Goal: Information Seeking & Learning: Compare options

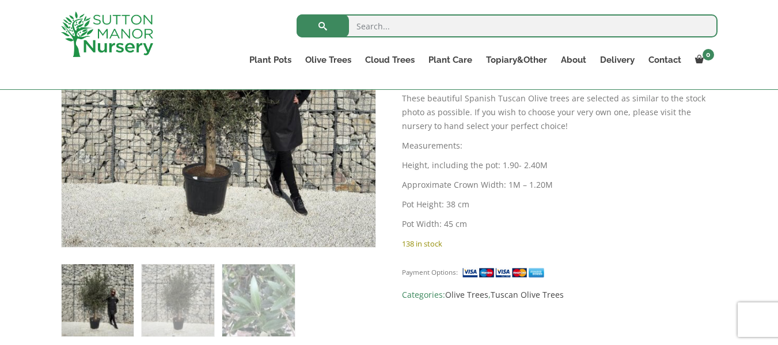
scroll to position [365, 0]
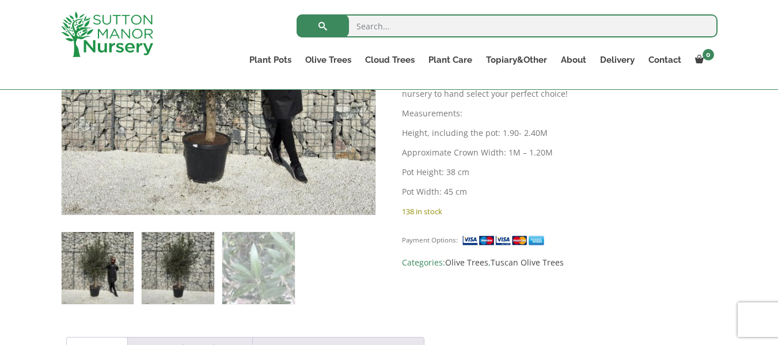
click at [188, 261] on img at bounding box center [178, 268] width 72 height 72
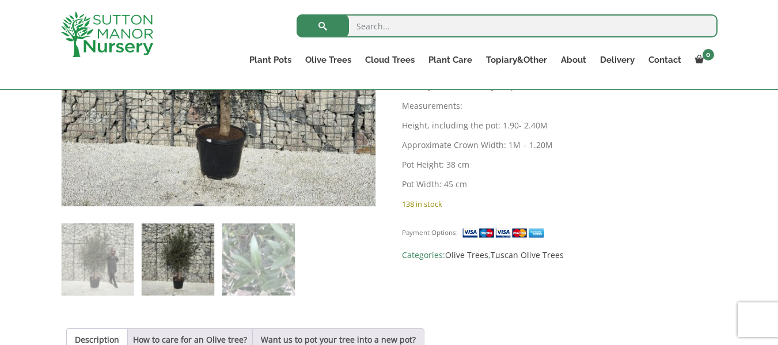
scroll to position [391, 0]
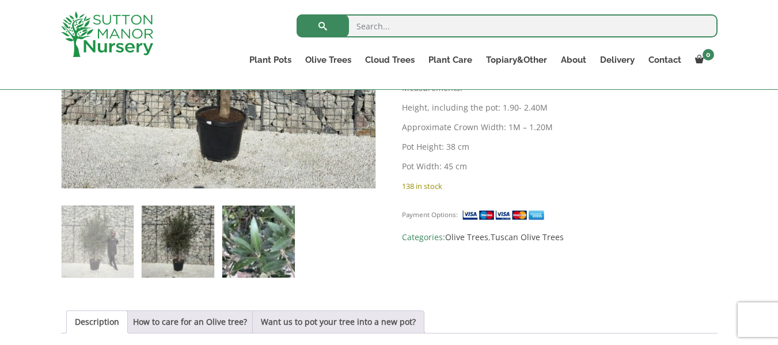
click at [260, 239] on img at bounding box center [258, 241] width 72 height 72
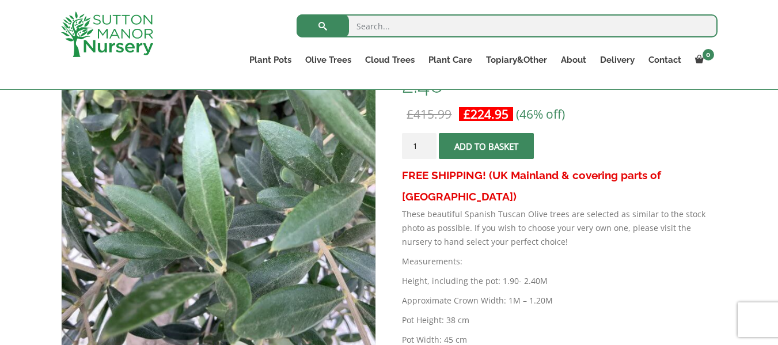
scroll to position [0, 0]
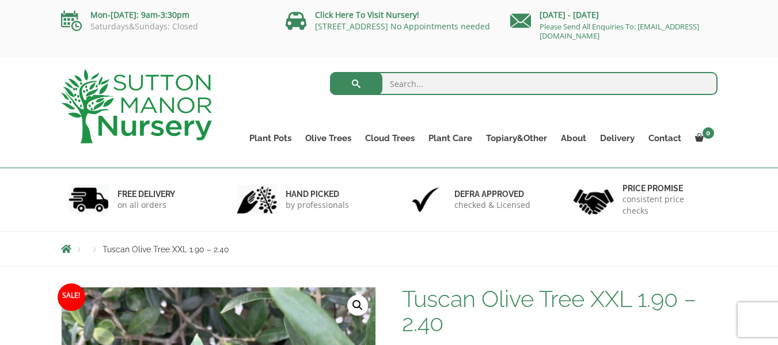
click at [67, 251] on span "Breadcrumbs" at bounding box center [66, 248] width 10 height 9
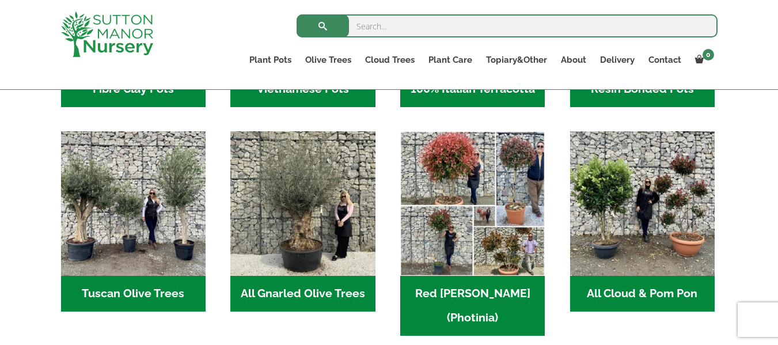
scroll to position [576, 0]
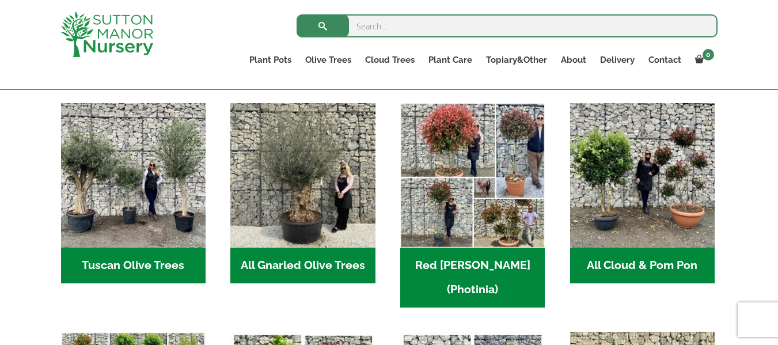
click at [471, 262] on h2 "Red Robin (Photinia) (2)" at bounding box center [472, 277] width 144 height 60
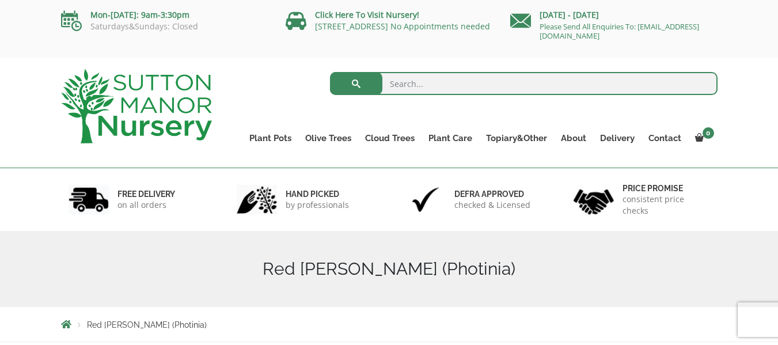
click at [68, 322] on span "Breadcrumbs" at bounding box center [66, 323] width 10 height 9
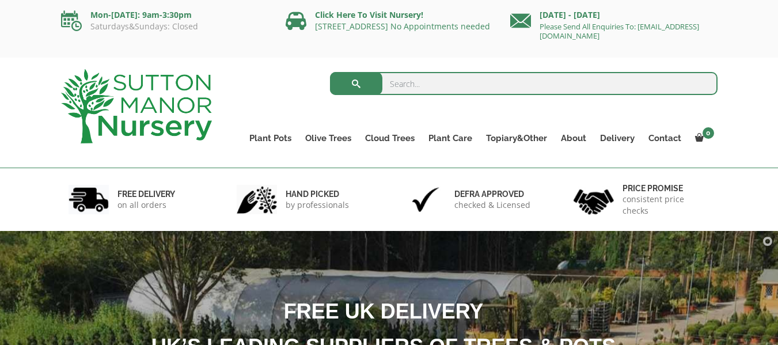
click at [422, 52] on div "Mon-Friday: 9am-3:30pm Saturdays&Sundays: Closed Click Here To Visit Nursery! D…" at bounding box center [389, 29] width 778 height 58
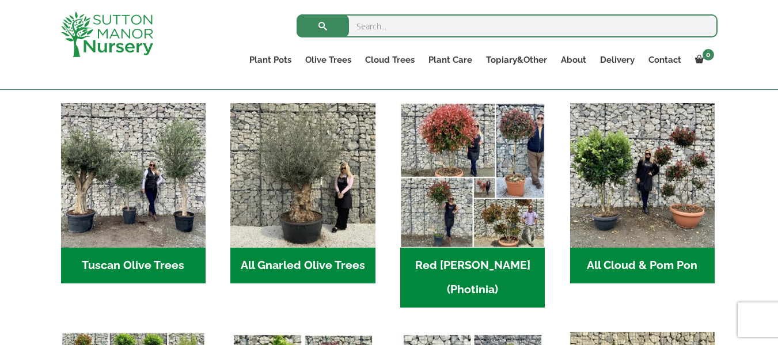
click at [456, 264] on h2 "Red Robin (Photinia) (2)" at bounding box center [472, 277] width 144 height 60
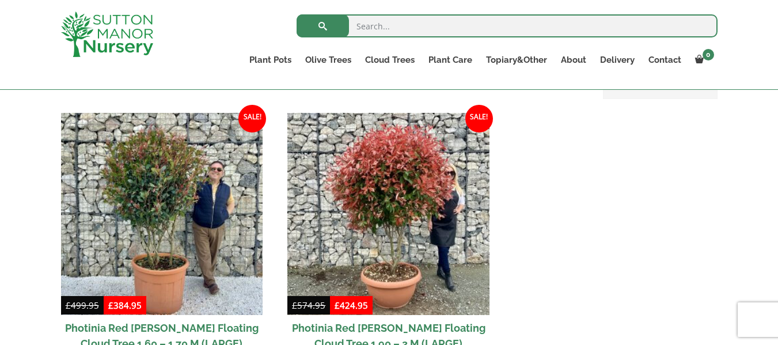
scroll to position [266, 0]
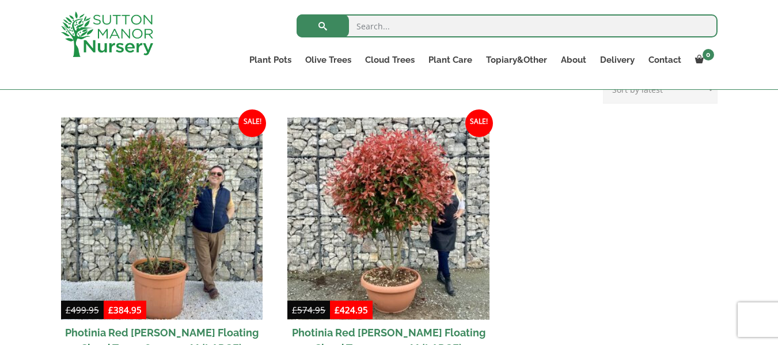
drag, startPoint x: 781, startPoint y: 52, endPoint x: 786, endPoint y: 121, distance: 69.2
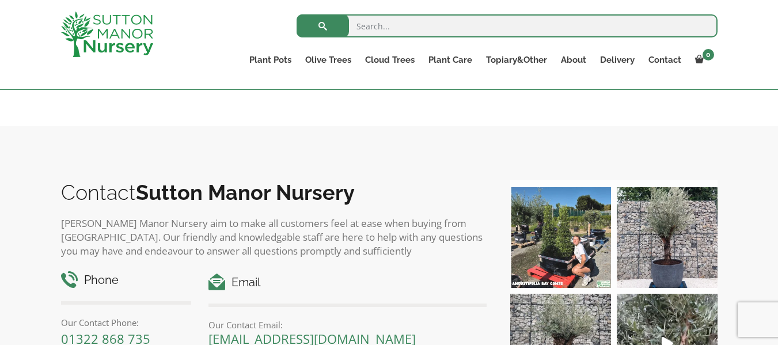
scroll to position [649, 0]
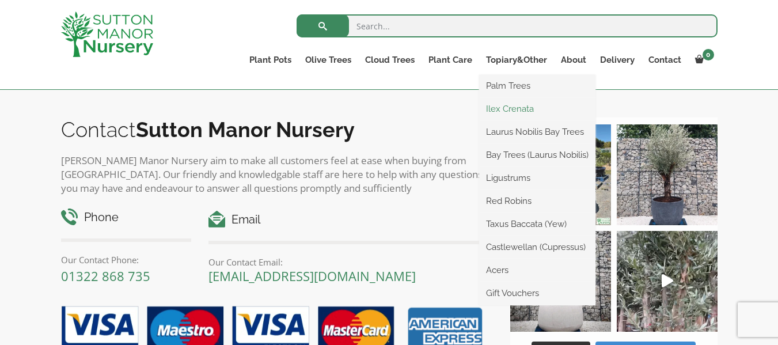
click at [520, 104] on link "Ilex Crenata" at bounding box center [537, 108] width 116 height 17
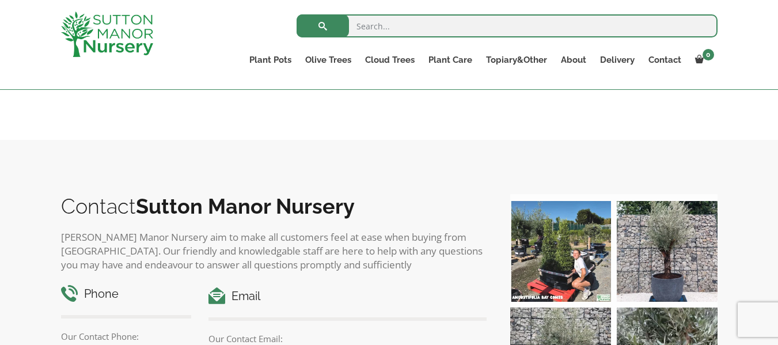
scroll to position [737, 0]
